Goal: Find specific page/section: Find specific page/section

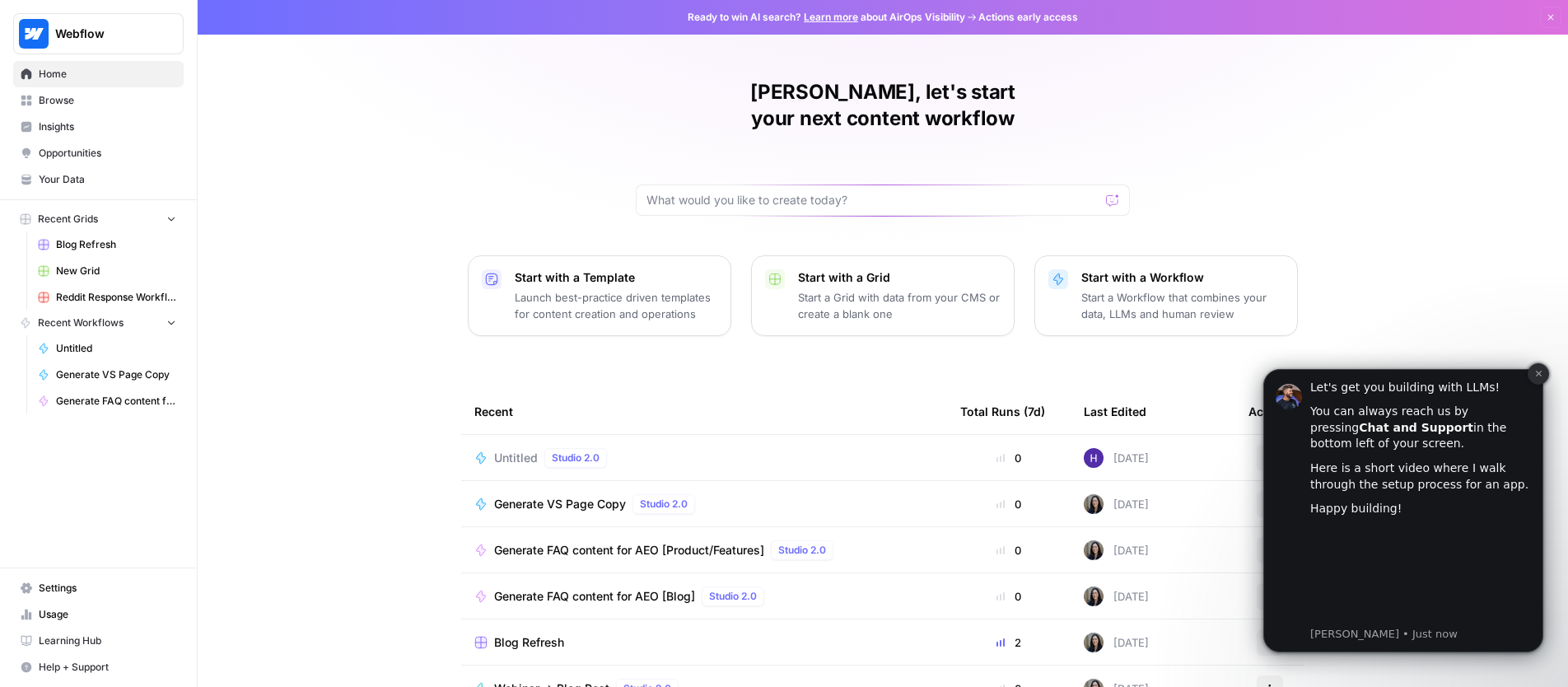
click at [1537, 370] on icon "Dismiss notification" at bounding box center [1538, 374] width 9 height 9
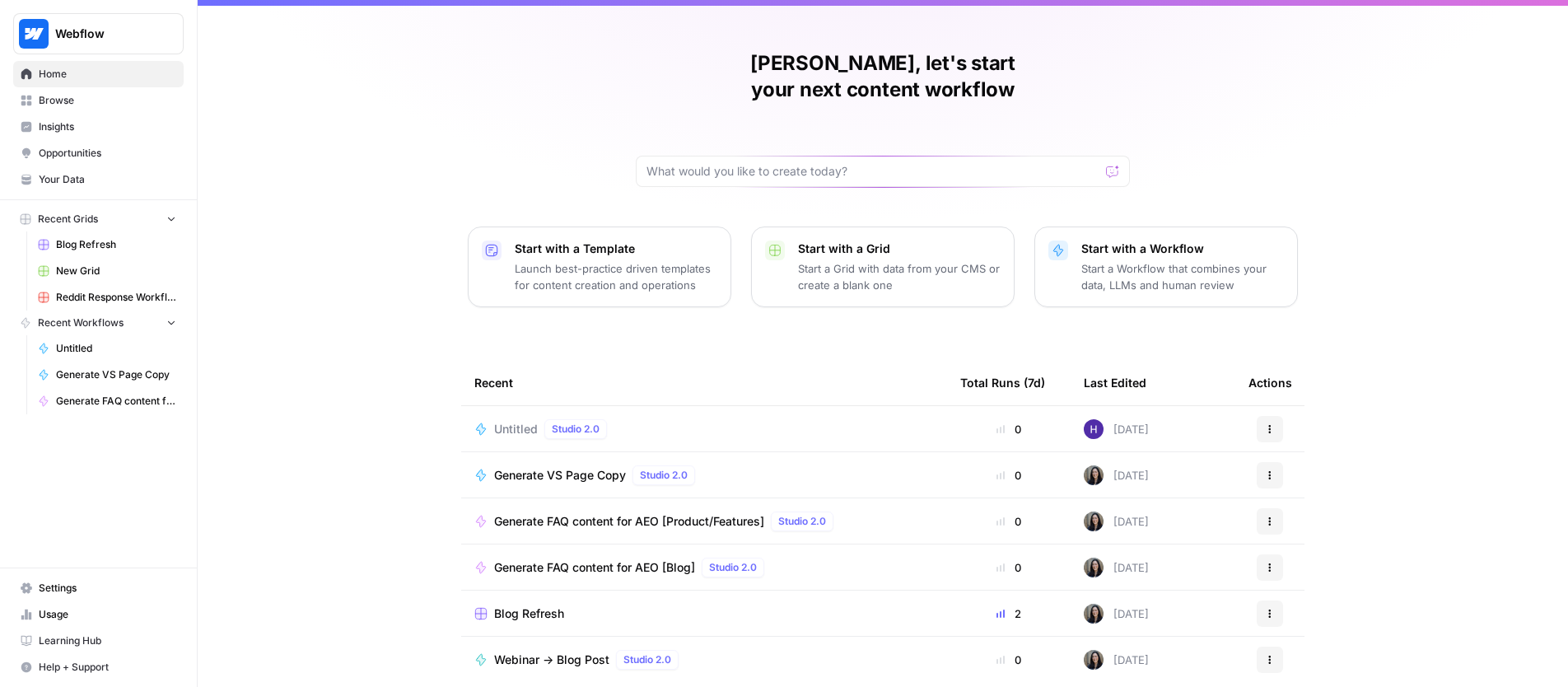
scroll to position [71, 0]
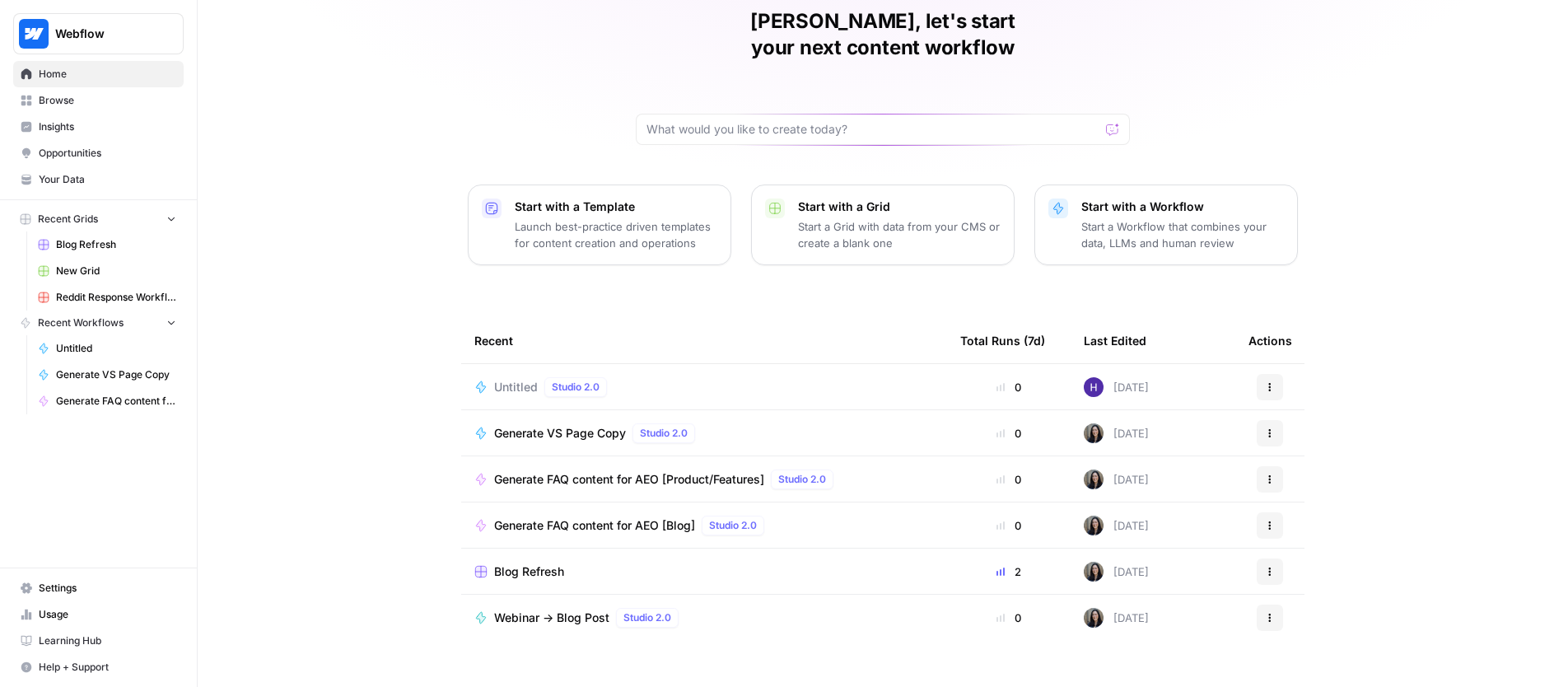
click at [537, 564] on span "Blog Refresh" at bounding box center [529, 572] width 70 height 17
